Goal: Task Accomplishment & Management: Use online tool/utility

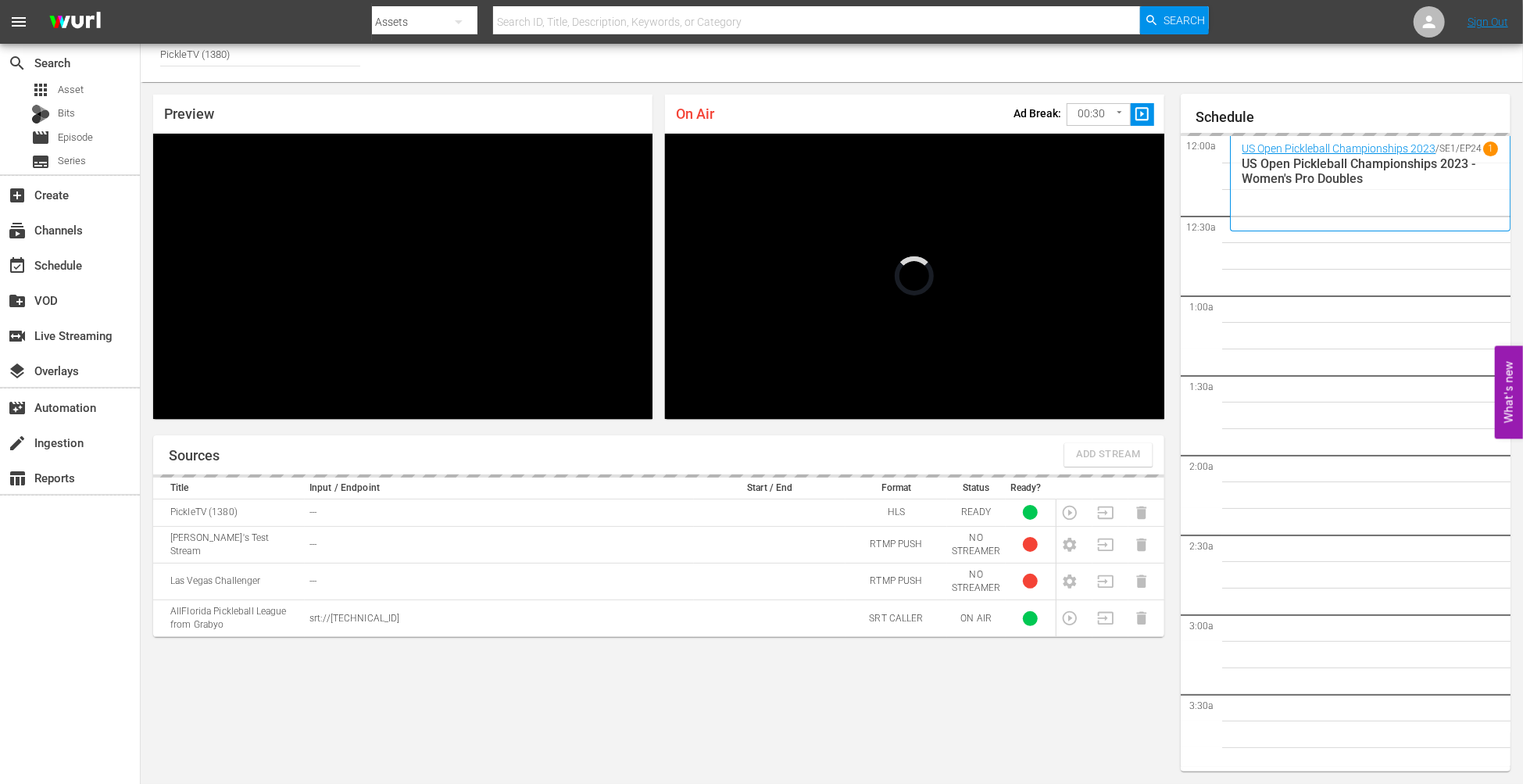
scroll to position [3138, 0]
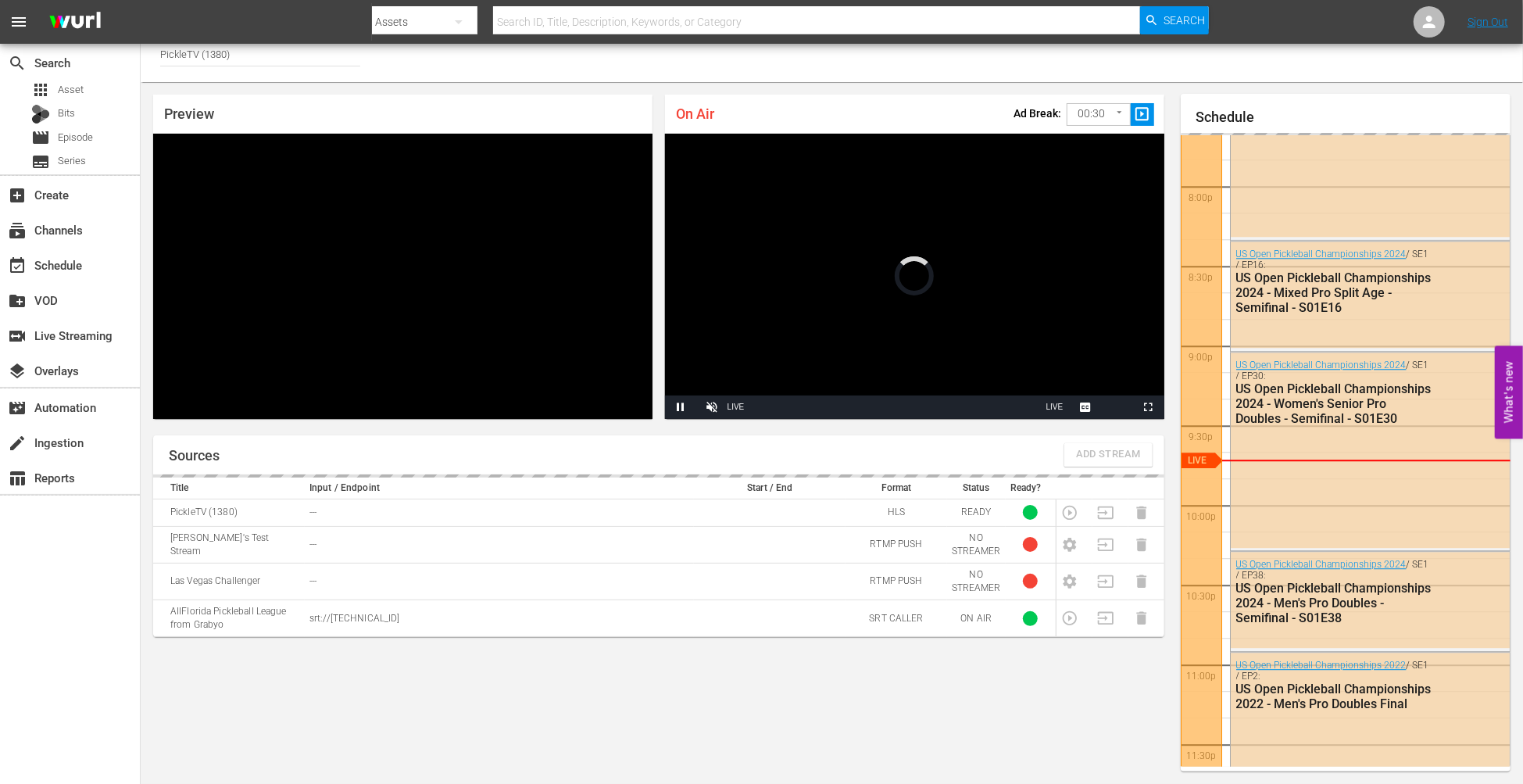
click at [1067, 512] on td at bounding box center [1074, 512] width 36 height 27
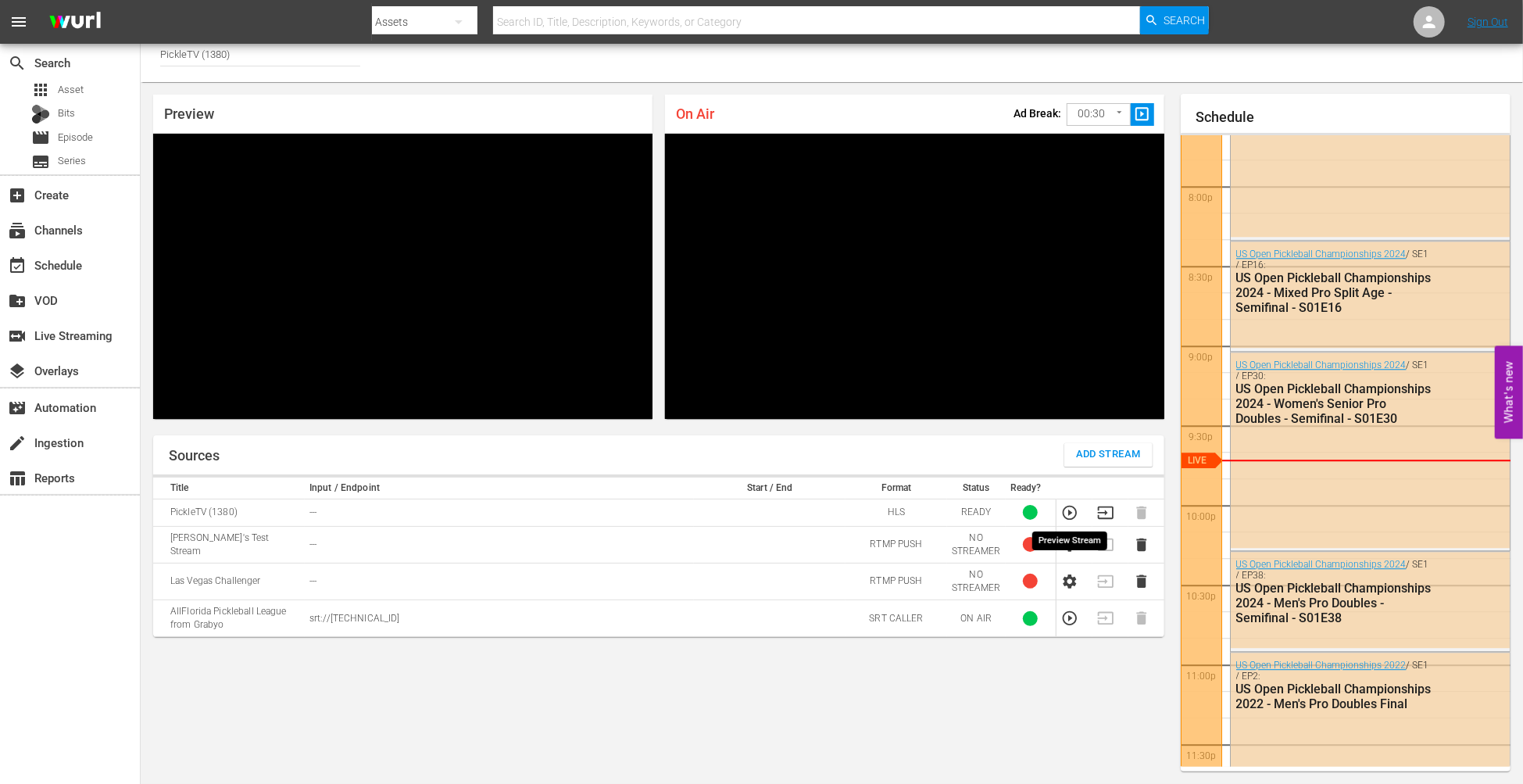
click at [1067, 514] on icon "button" at bounding box center [1070, 512] width 17 height 17
click at [1108, 510] on icon "button" at bounding box center [1105, 512] width 17 height 17
click at [707, 702] on div "Sources Add Stream Title Input / Endpoint Start / End Format Status Ready? Pick…" at bounding box center [658, 603] width 1012 height 337
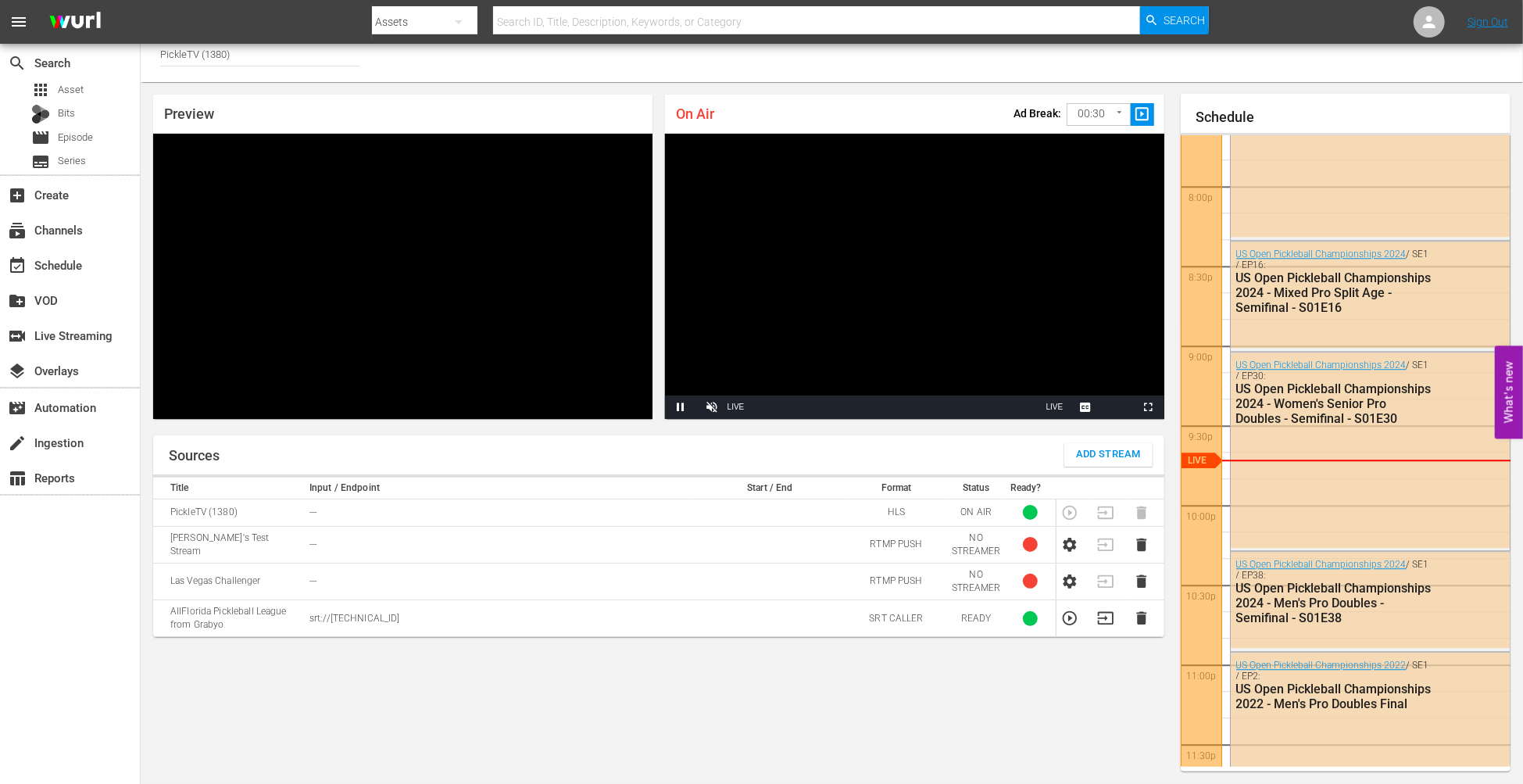
click at [636, 701] on div "Sources Add Stream Title Input / Endpoint Start / End Format Status Ready? Pick…" at bounding box center [658, 603] width 1012 height 337
click at [603, 749] on div "Sources Add Stream Title Input / Endpoint Start / End Format Status Ready? Pick…" at bounding box center [658, 603] width 1012 height 337
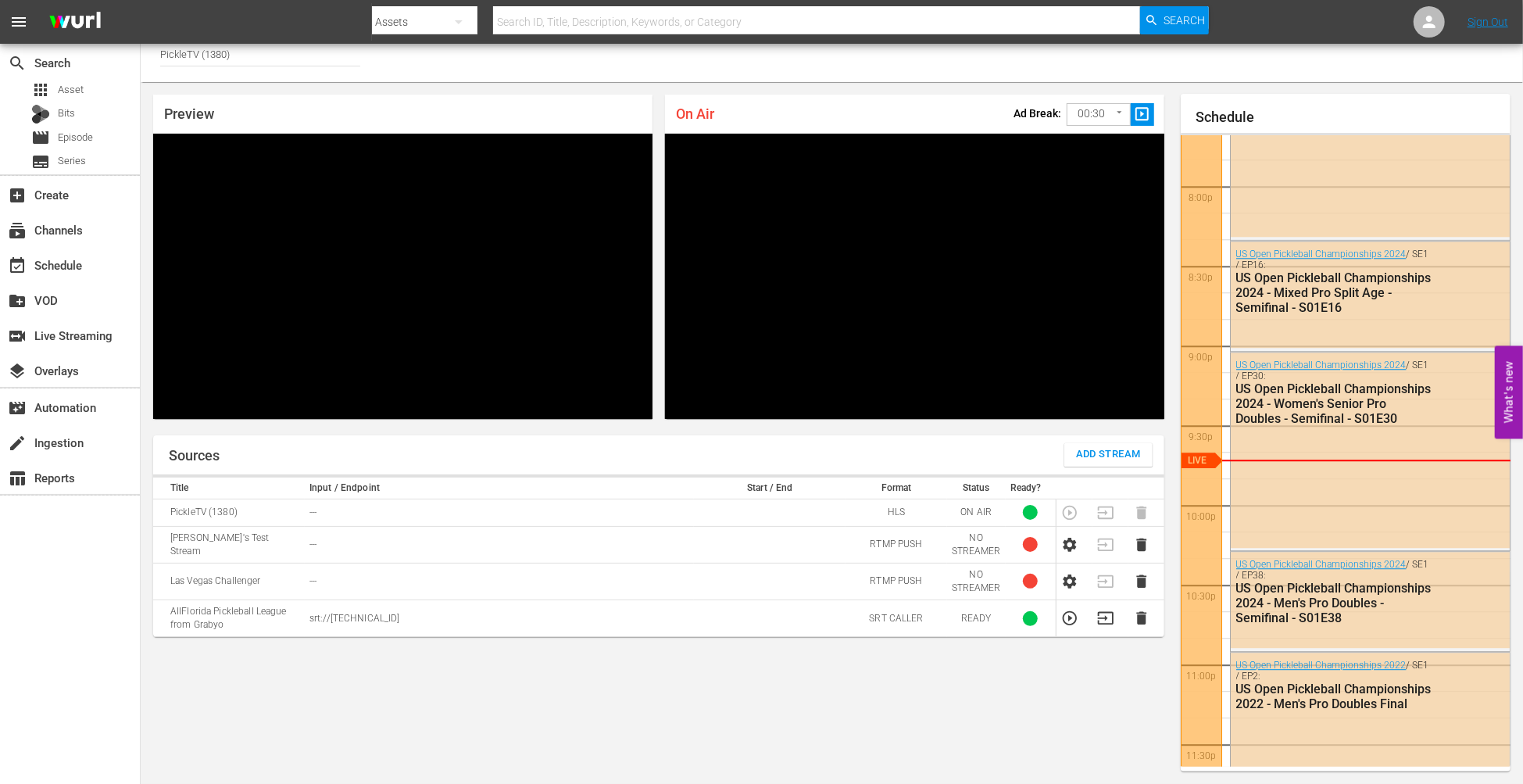
click at [811, 688] on div "Sources Add Stream Title Input / Endpoint Start / End Format Status Ready? Pick…" at bounding box center [658, 603] width 1012 height 337
click at [1076, 660] on div "Sources Add Stream Title Input / Endpoint Start / End Format Status Ready? Pick…" at bounding box center [658, 603] width 1012 height 337
click at [967, 693] on div "Sources Add Stream Title Input / Endpoint Start / End Format Status Ready? Pick…" at bounding box center [658, 603] width 1012 height 337
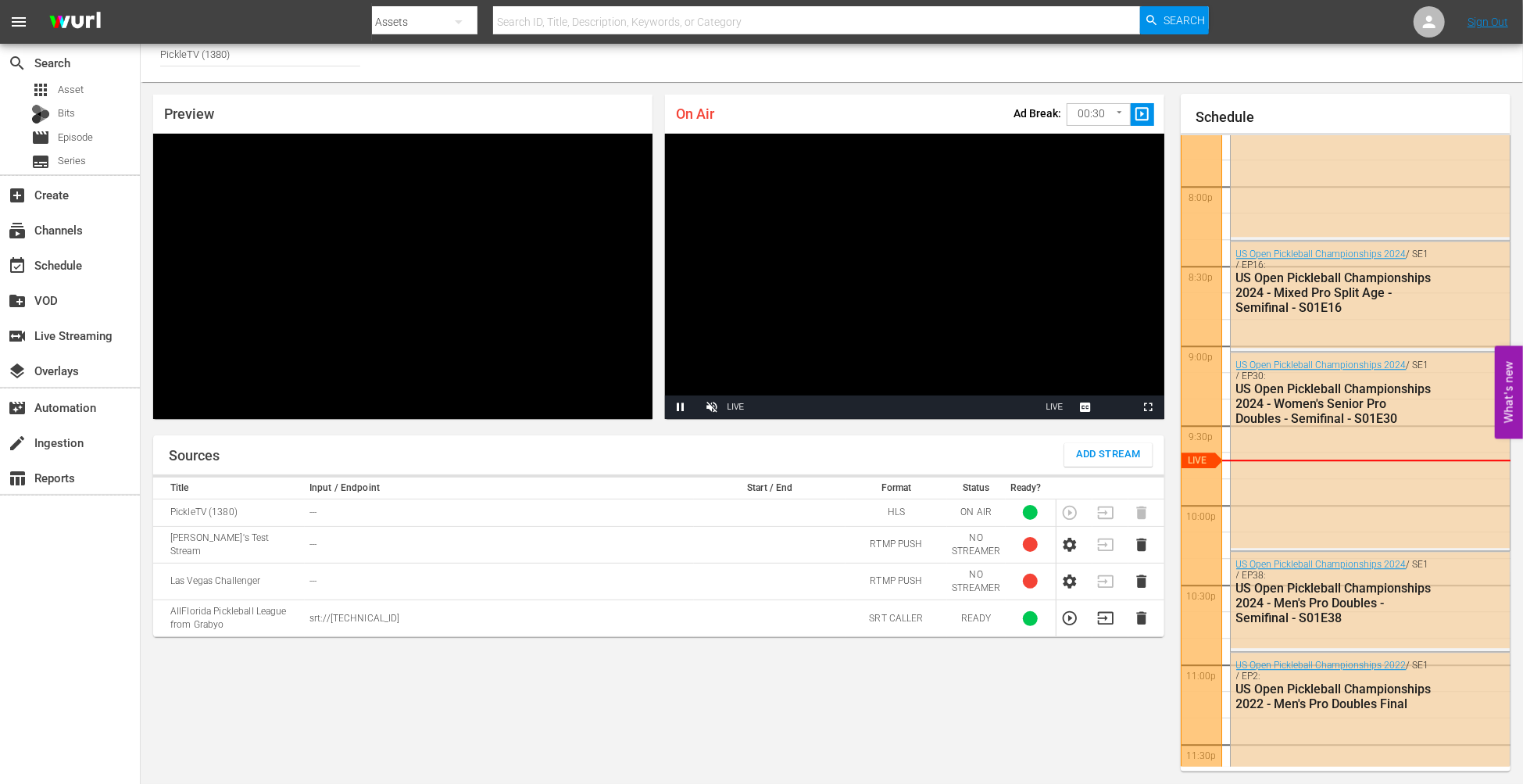
click at [796, 680] on div "Sources Add Stream Title Input / Endpoint Start / End Format Status Ready? Pick…" at bounding box center [658, 603] width 1012 height 337
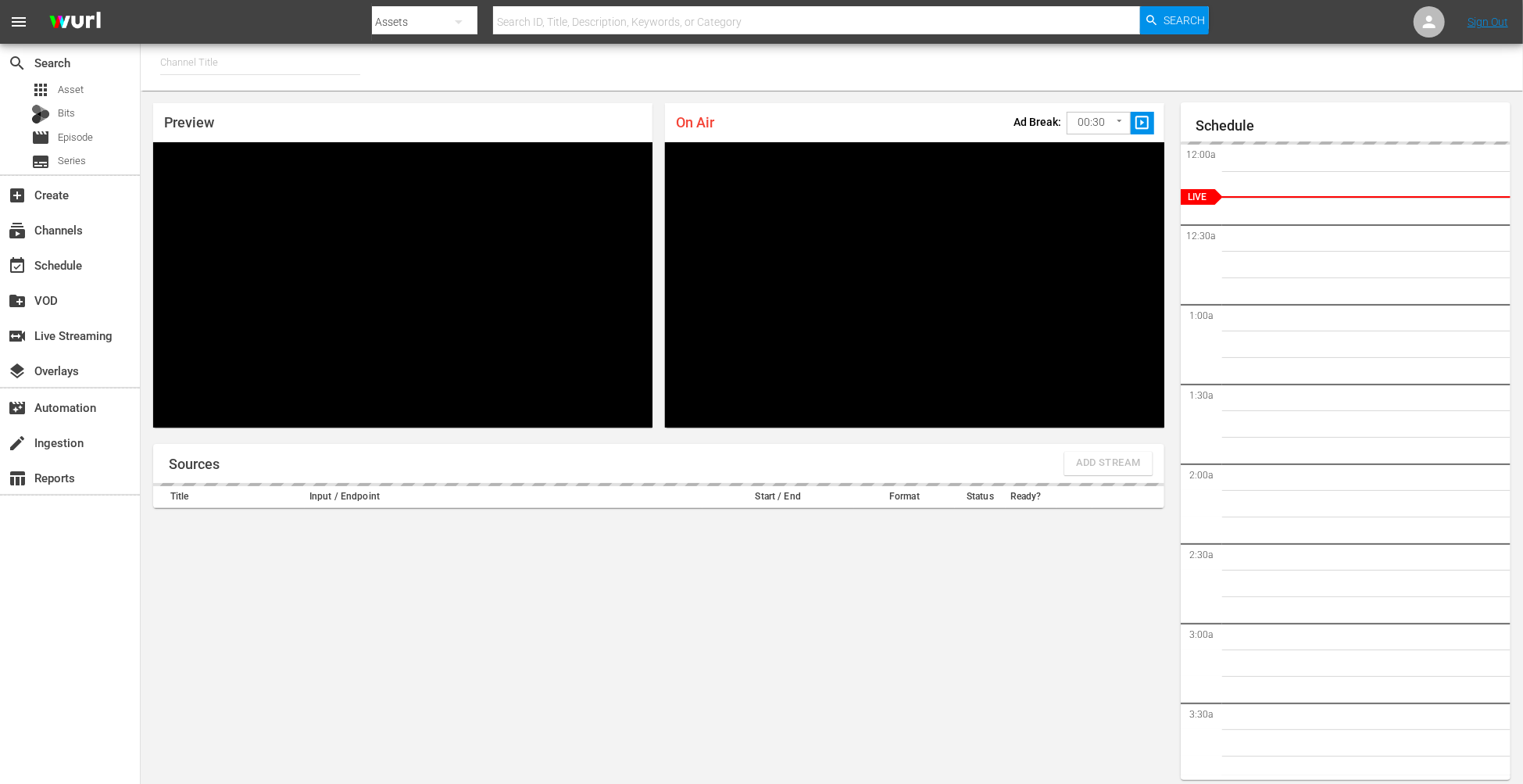
type input "PickleTV (1380)"
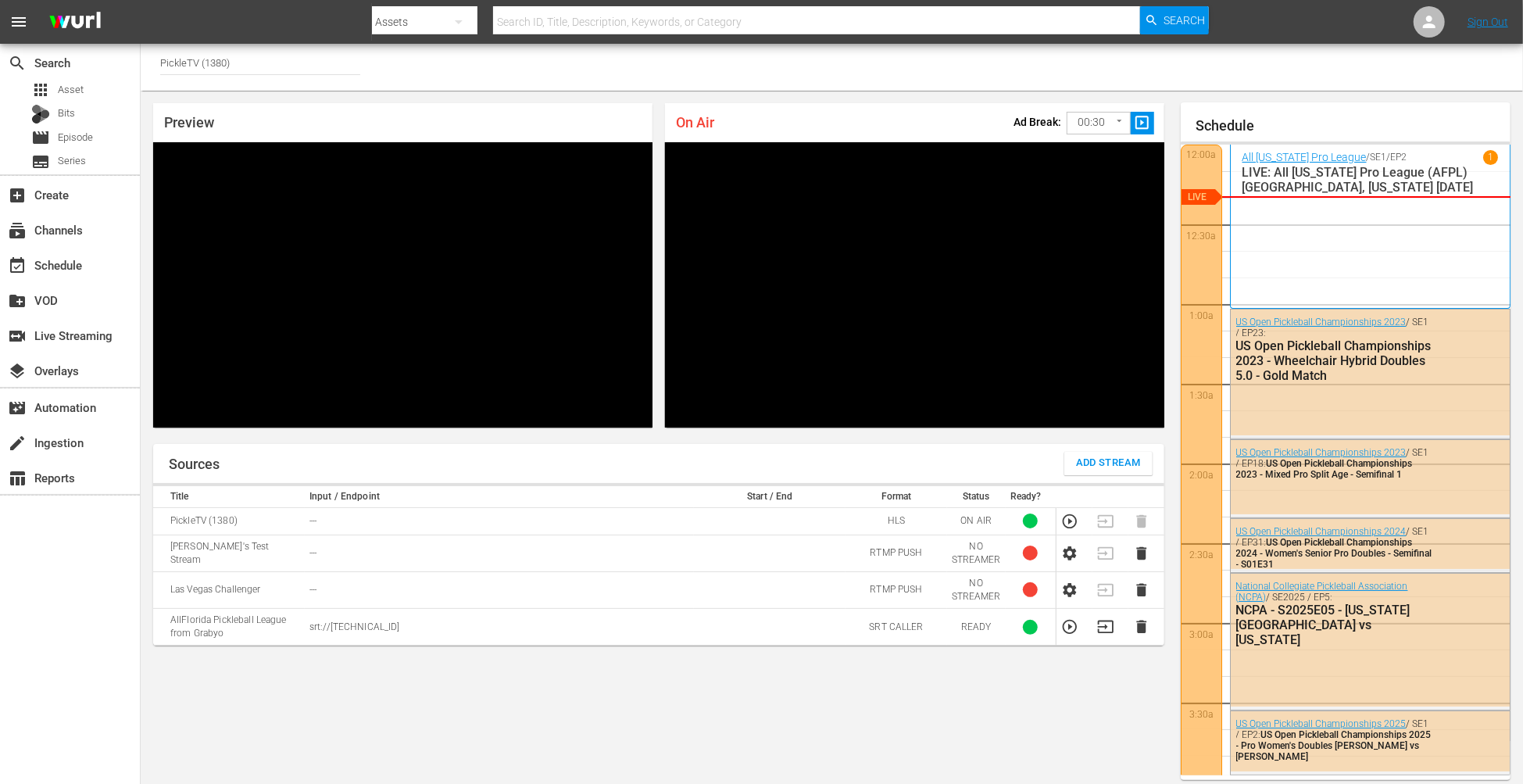
click at [698, 660] on div "Sources Add Stream Title Input / Endpoint Start / End Format Status Ready? Pick…" at bounding box center [658, 612] width 1012 height 337
click at [1002, 697] on div "Sources Add Stream Title Input / Endpoint Start / End Format Status Ready? Pick…" at bounding box center [658, 612] width 1012 height 337
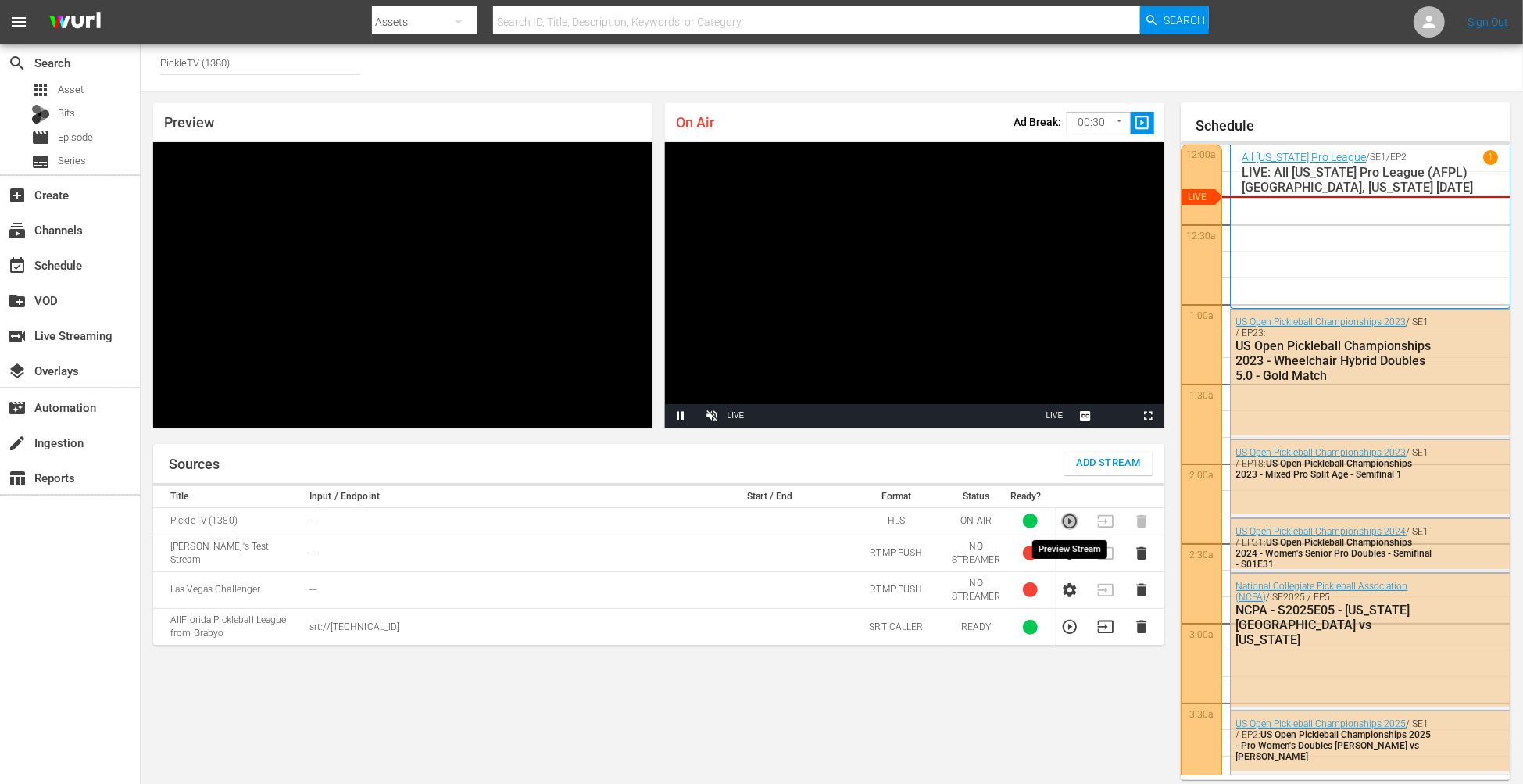
click at [1065, 519] on icon "button" at bounding box center [1070, 521] width 17 height 17
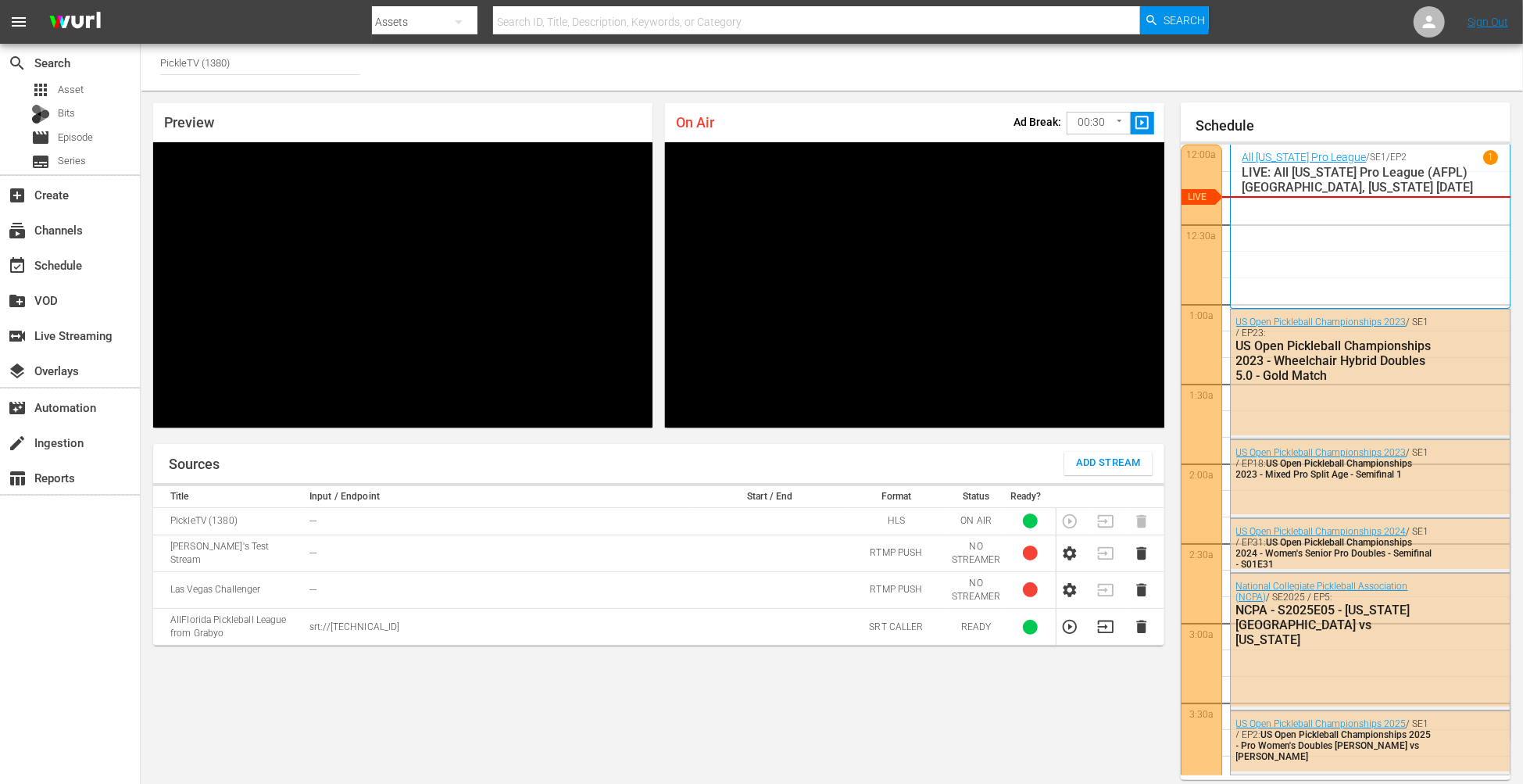
click at [1082, 720] on div "Sources Add Stream Title Input / Endpoint Start / End Format Status Ready? Pick…" at bounding box center [658, 612] width 1012 height 337
click at [1104, 624] on icon "button" at bounding box center [1105, 626] width 17 height 17
click at [1024, 667] on div "Sources Add Stream Title Input / Endpoint Start / End Format Status Ready? Pick…" at bounding box center [658, 612] width 1012 height 337
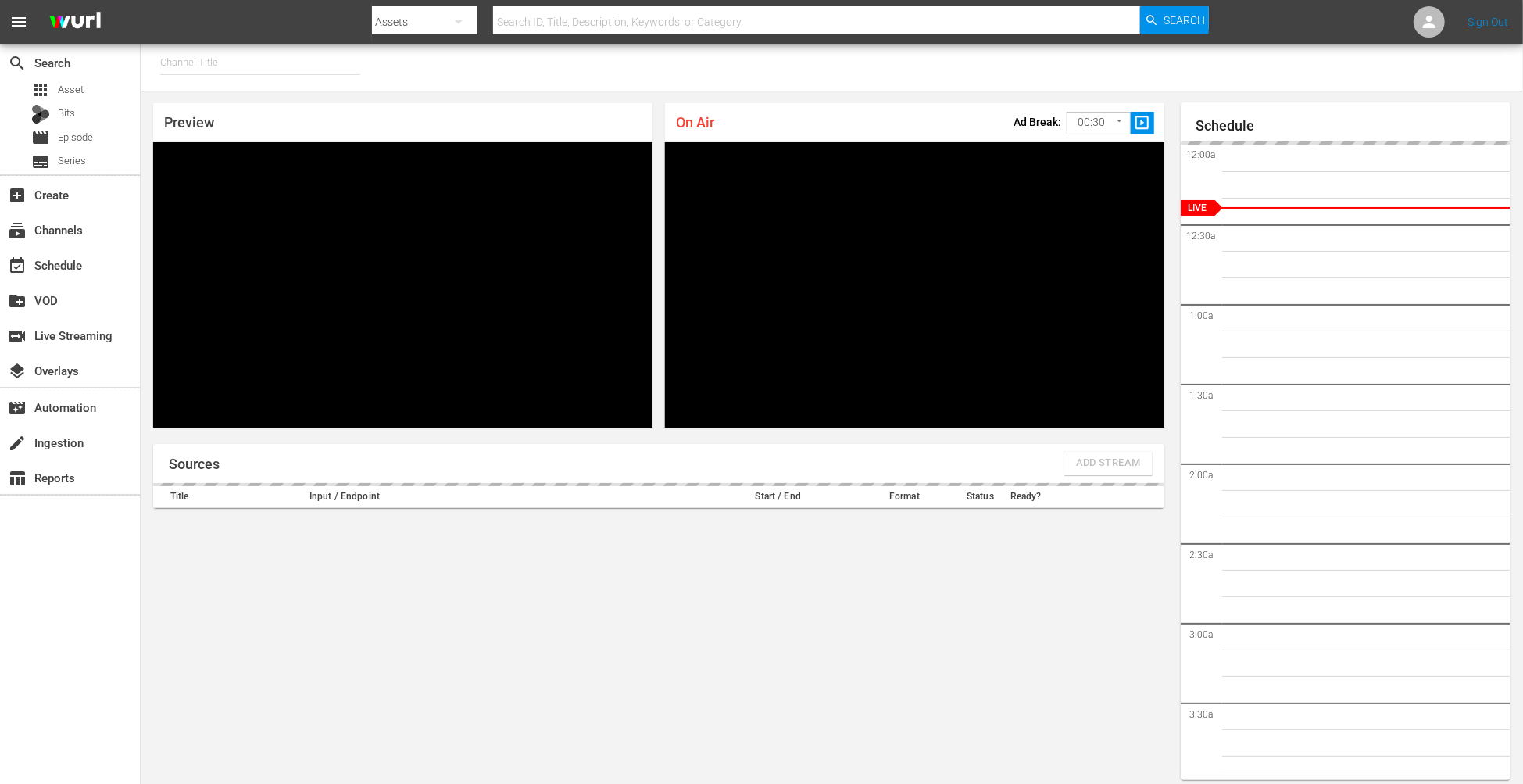
type input "PickleTV (1380)"
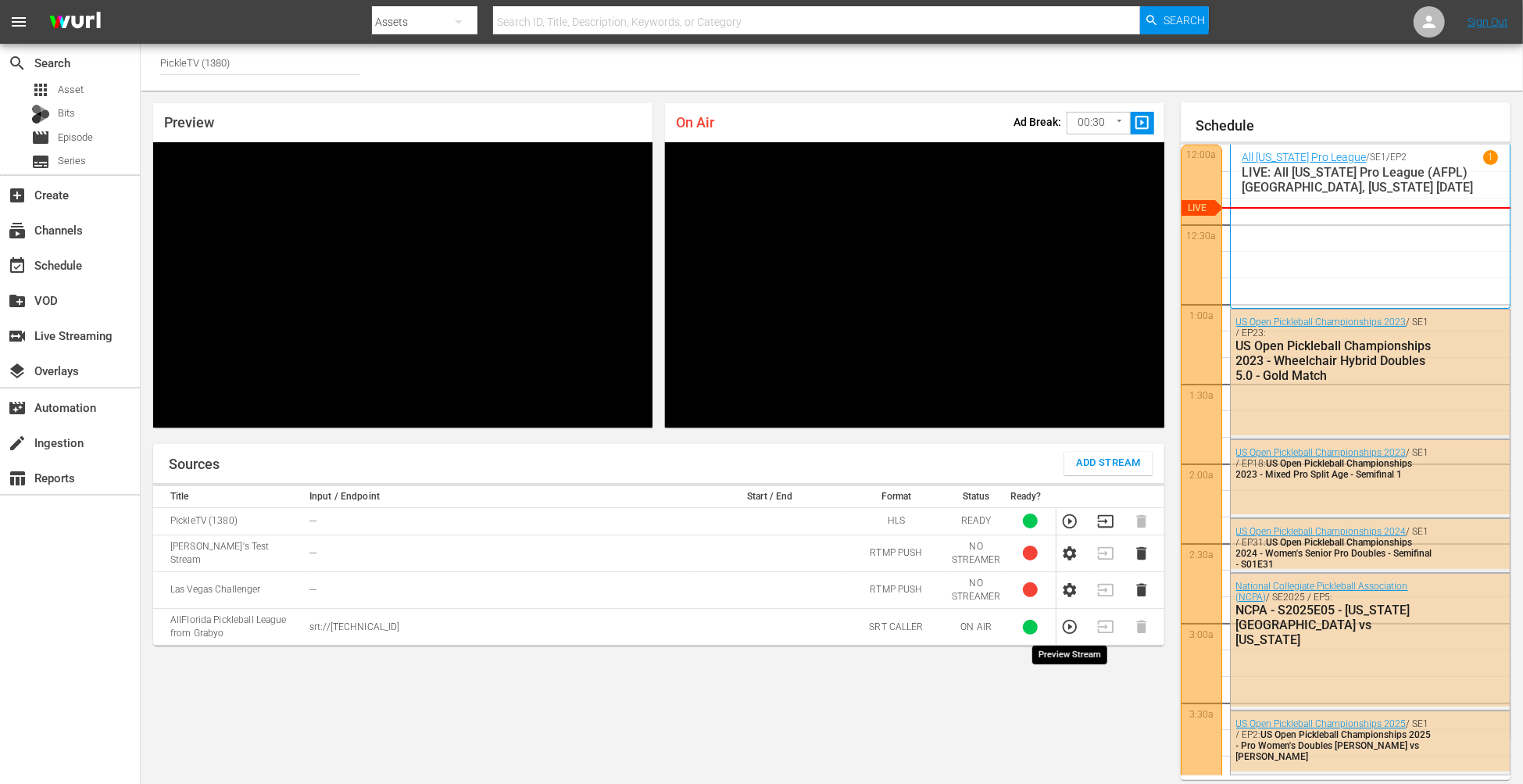
click at [1073, 629] on icon "button" at bounding box center [1070, 626] width 17 height 17
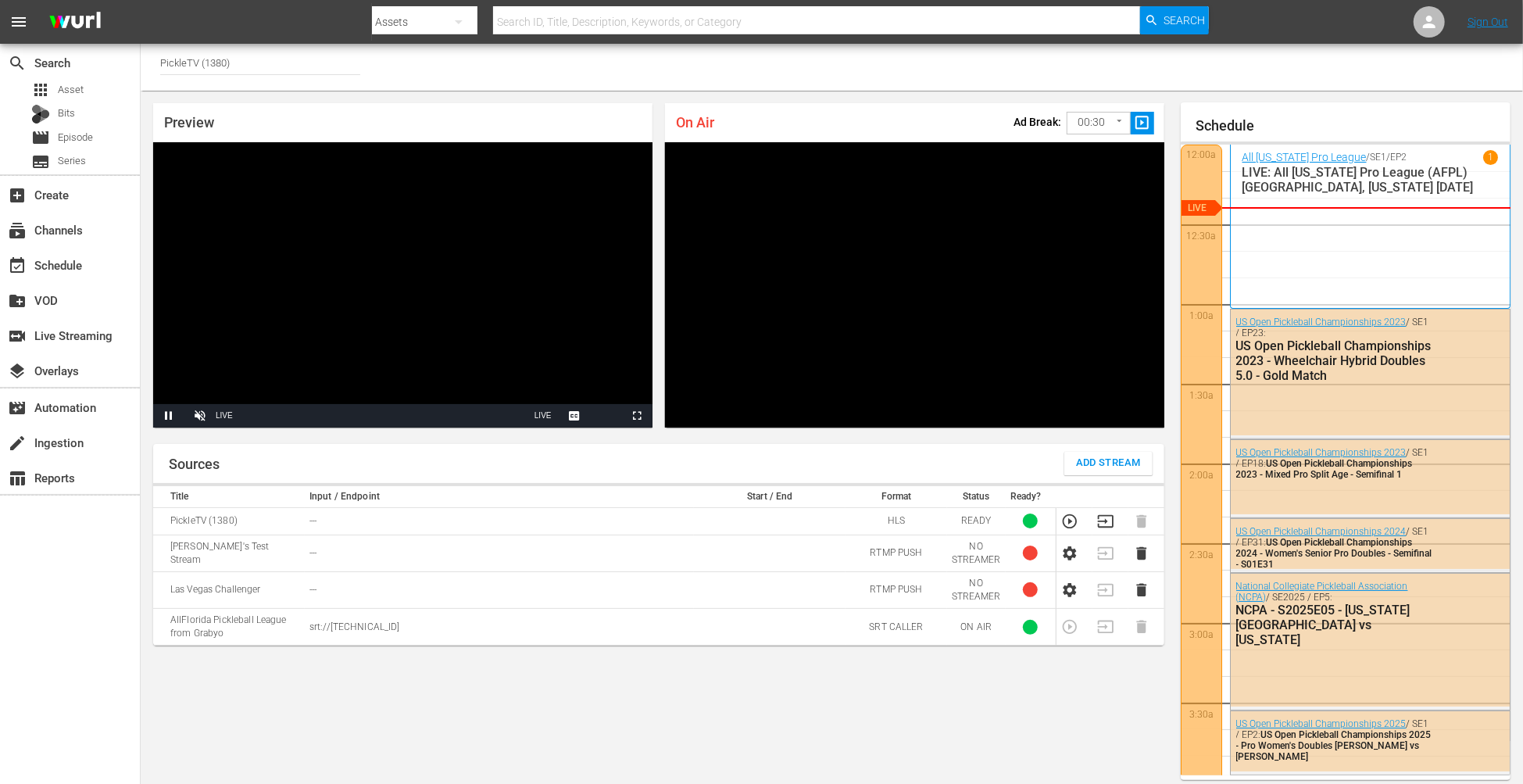
click at [1172, 562] on div "Preview Video Player is loading. Pause Unmute Current Time 0:59 / Duration -:-:…" at bounding box center [832, 441] width 1383 height 701
click at [1096, 689] on div "Sources Add Stream Title Input / Endpoint Start / End Format Status Ready? Pick…" at bounding box center [658, 612] width 1012 height 337
click at [1173, 139] on div "Preview Video Player is loading. Pause Unmute Current Time 1:07 / Duration -:-:…" at bounding box center [658, 264] width 1036 height 349
click at [1176, 410] on div "Preview Video Player is loading. Pause Unmute Current Time 1:12 / Duration -:-:…" at bounding box center [658, 264] width 1036 height 349
click at [1171, 122] on div "Preview Video Player is loading. Pause Unmute Current Time 1:18 / Duration -:-:…" at bounding box center [658, 264] width 1036 height 349
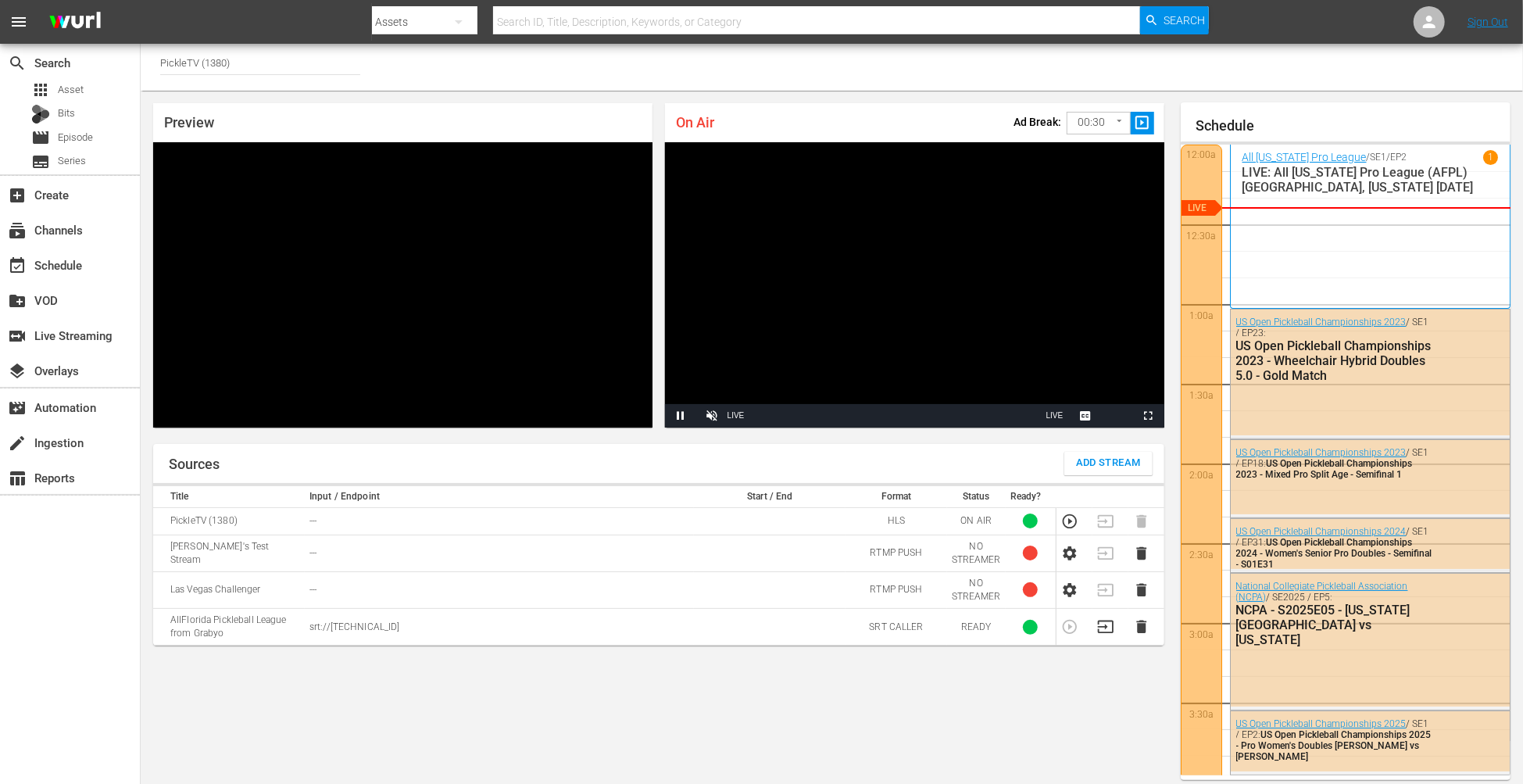
click at [494, 742] on div "Sources Add Stream Title Input / Endpoint Start / End Format Status Ready? Pick…" at bounding box center [658, 612] width 1012 height 337
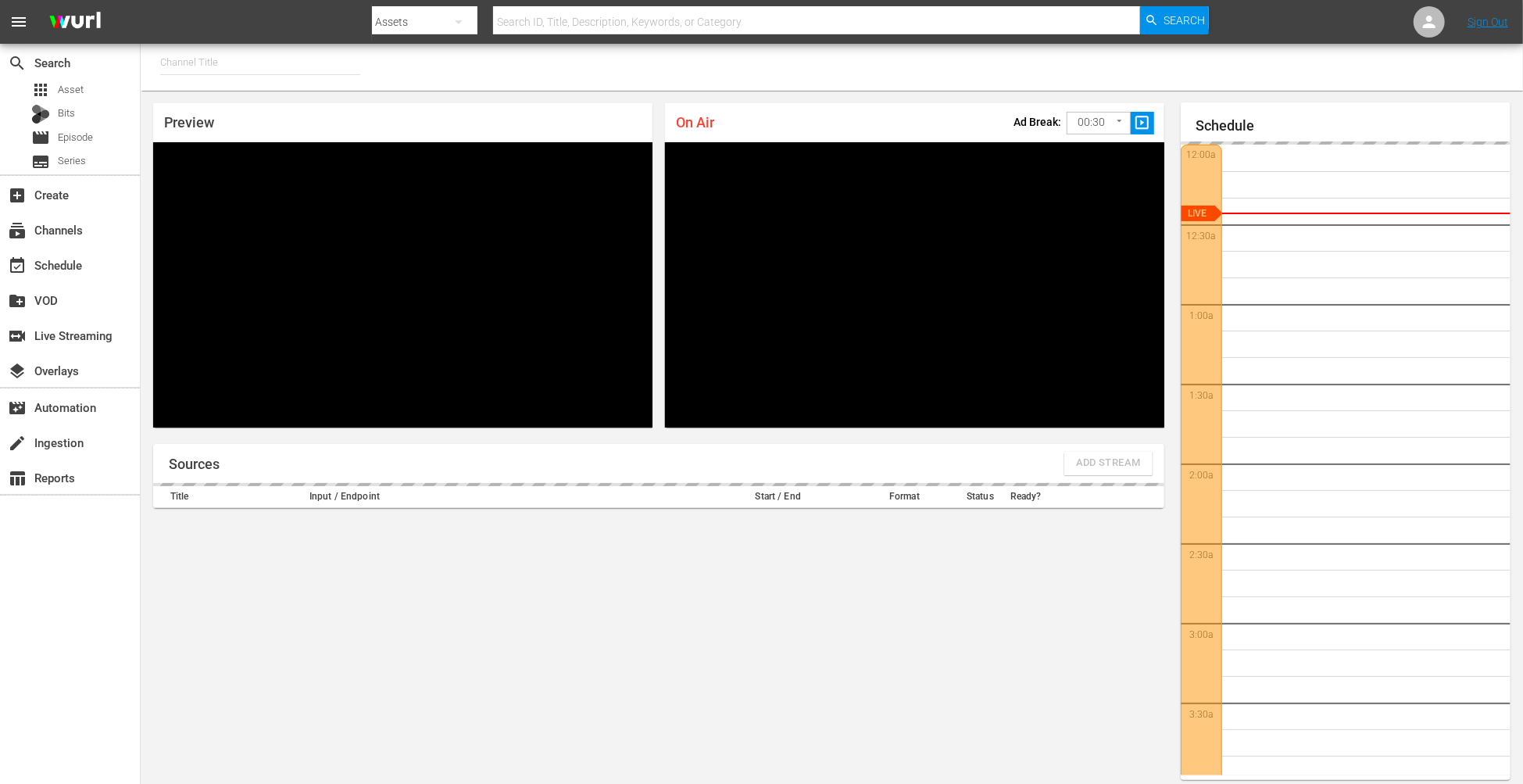
type input "PickleTV (1380)"
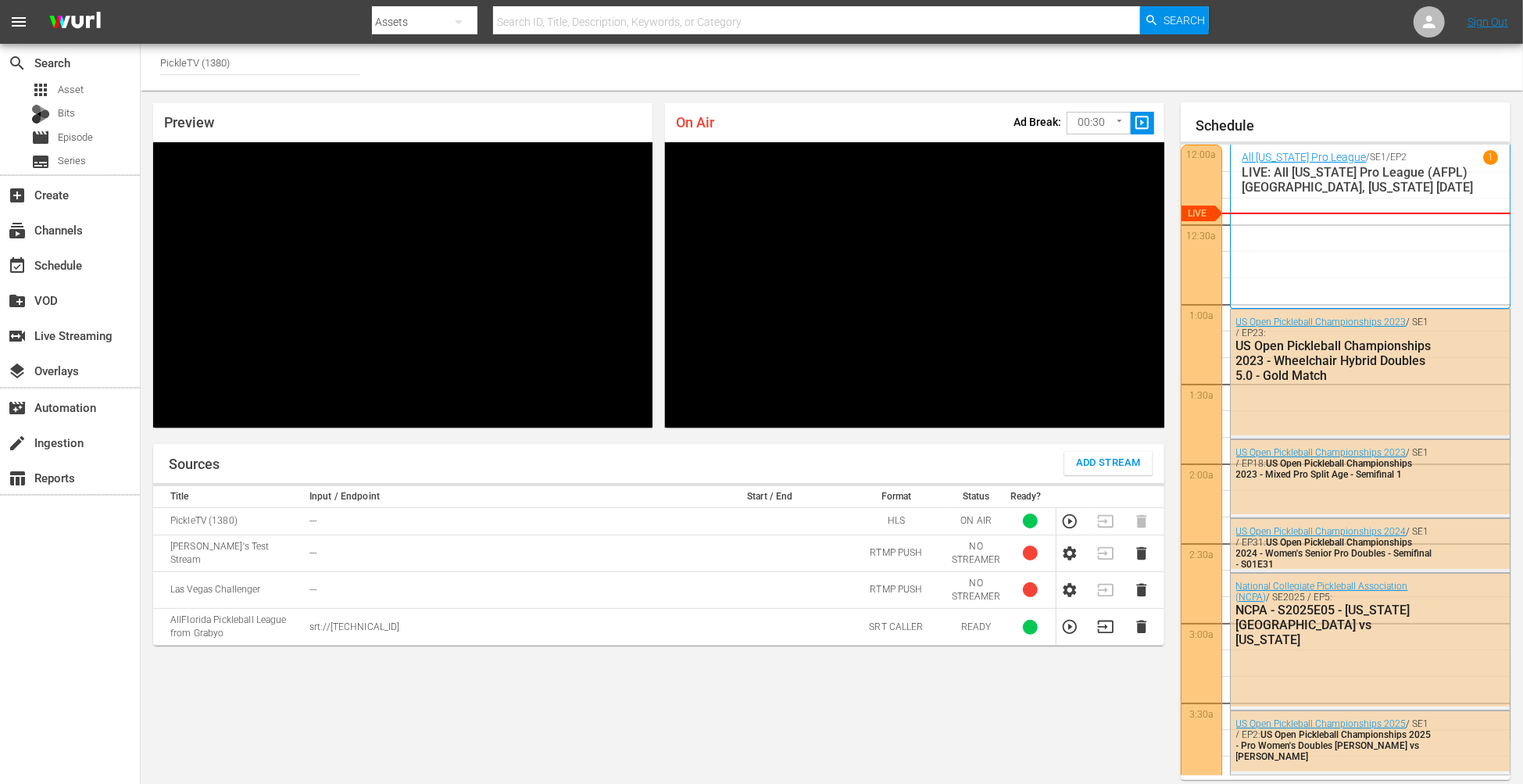
click at [1174, 113] on div "Preview Video Player is loading. Play Unmute Current Time 0:00 / Duration -:- L…" at bounding box center [658, 264] width 1036 height 349
click at [1168, 447] on div "Preview Video Player is loading. Play Unmute Current Time 0:00 / Duration -:- L…" at bounding box center [832, 441] width 1383 height 701
click at [1168, 400] on div "On Air Ad Break: 00:30 30 ​ slideshow_sharp Video Player is loading. Pause Unmu…" at bounding box center [915, 265] width 512 height 337
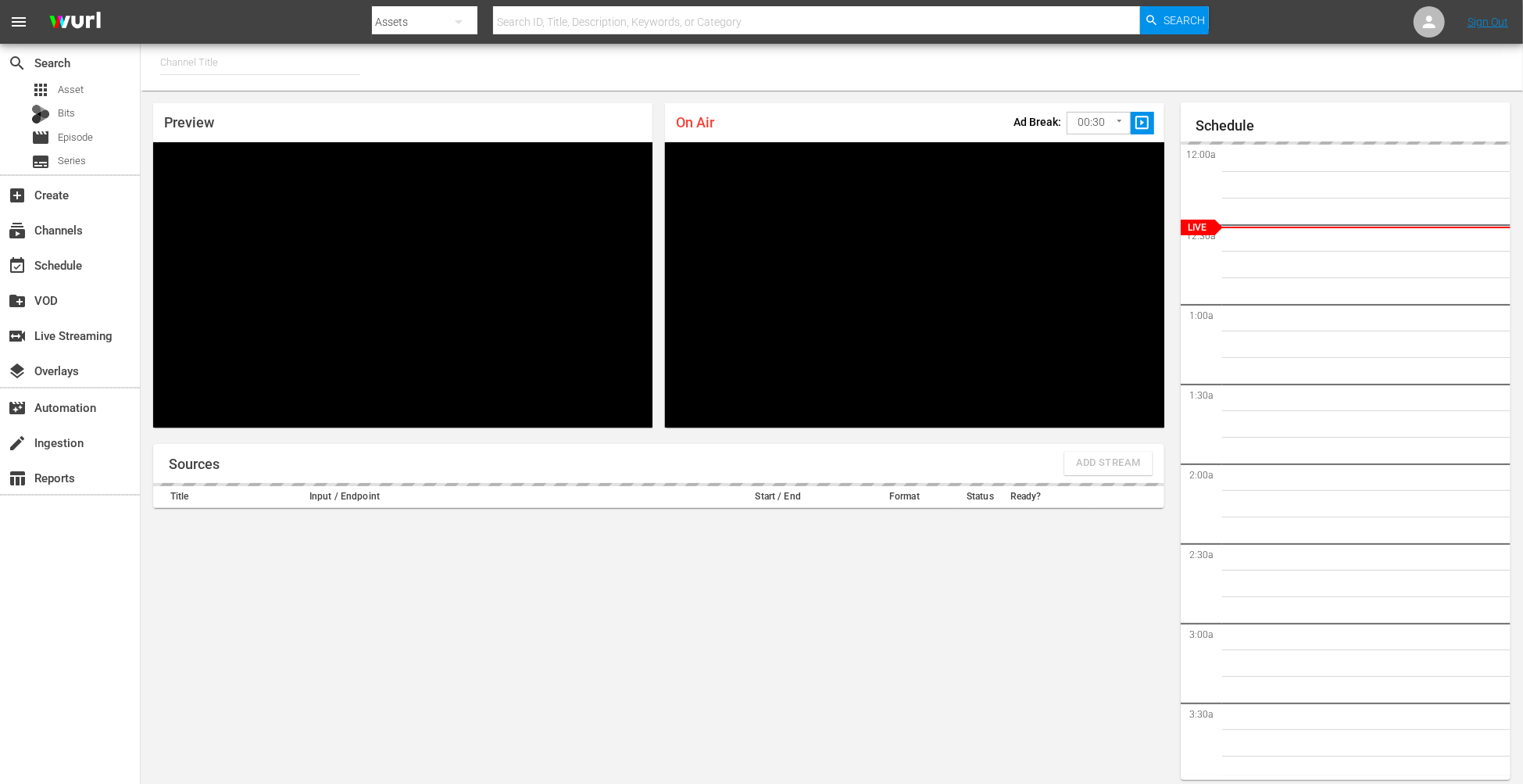
type input "PickleTV (1380)"
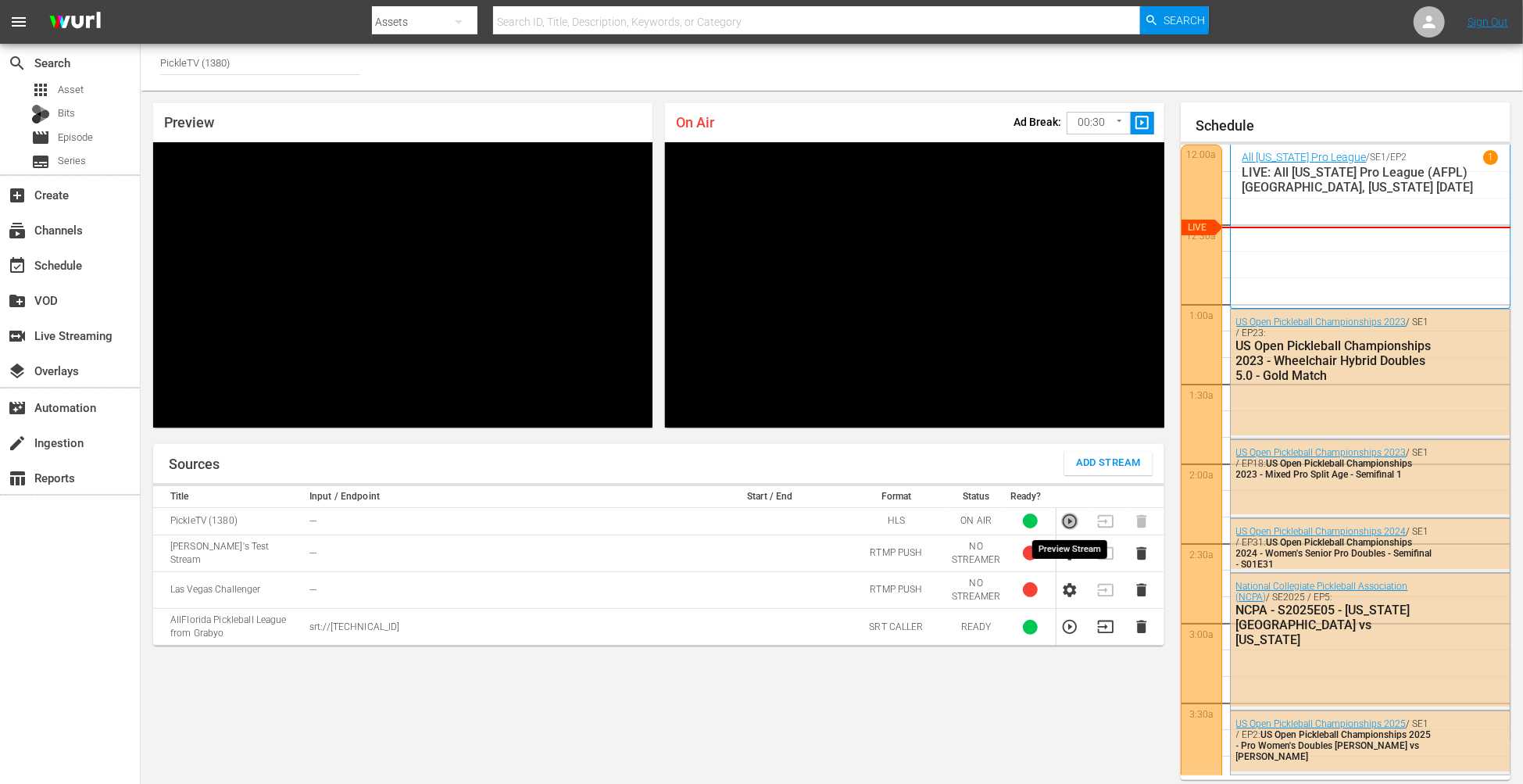
click at [1070, 523] on icon "button" at bounding box center [1070, 521] width 17 height 17
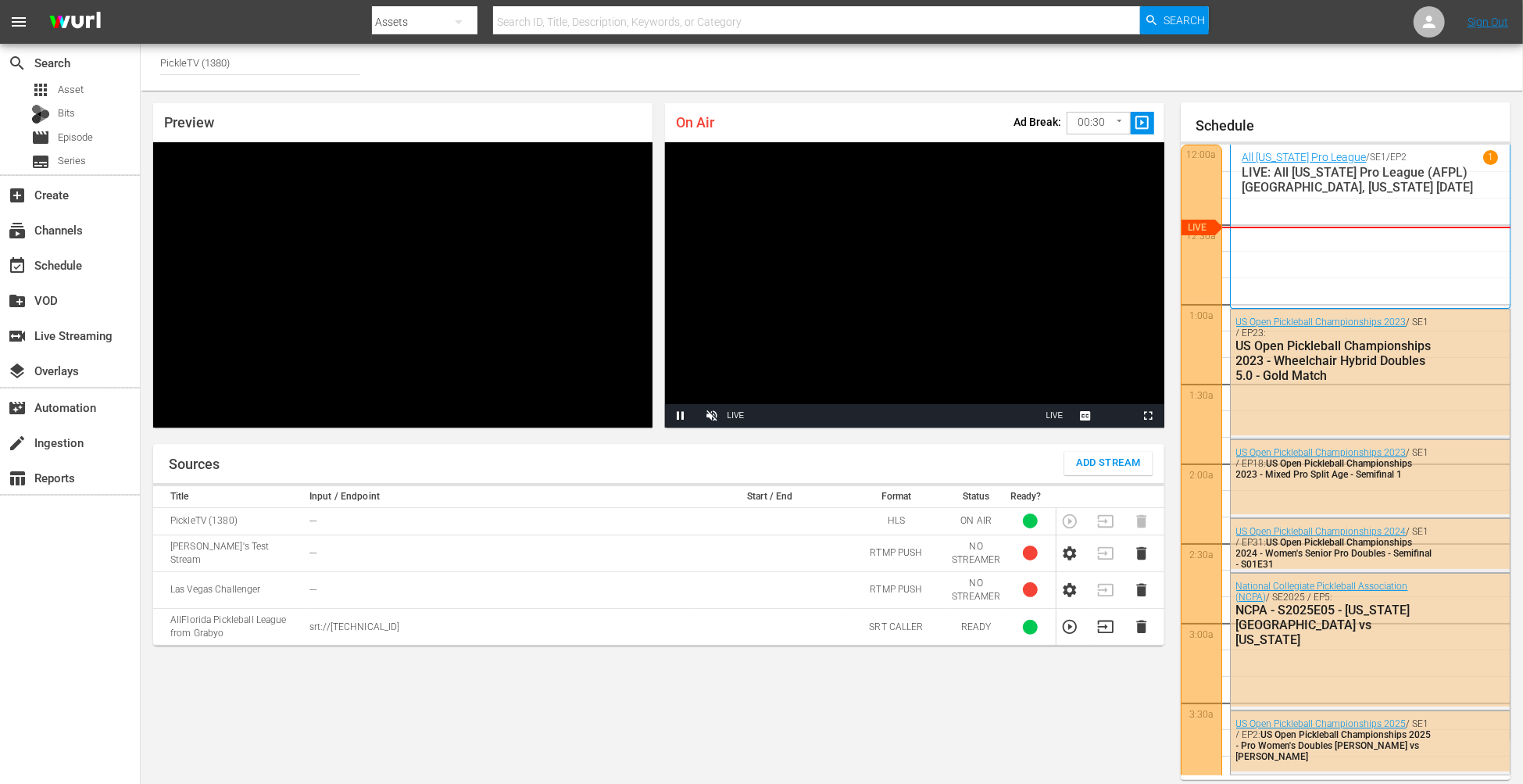
click at [716, 684] on div "Sources Add Stream Title Input / Endpoint Start / End Format Status Ready? Pick…" at bounding box center [658, 612] width 1012 height 337
